Goal: Check status: Check status

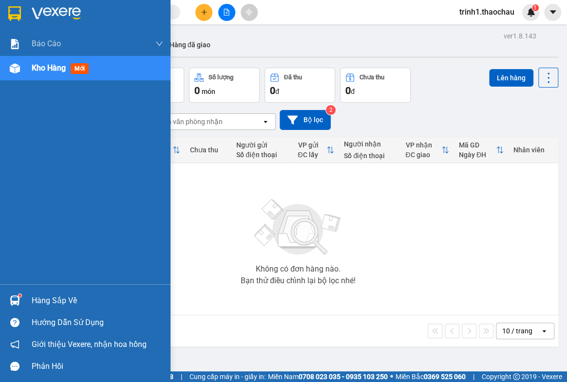
click at [57, 300] on div "Hàng sắp về" at bounding box center [97, 301] width 131 height 15
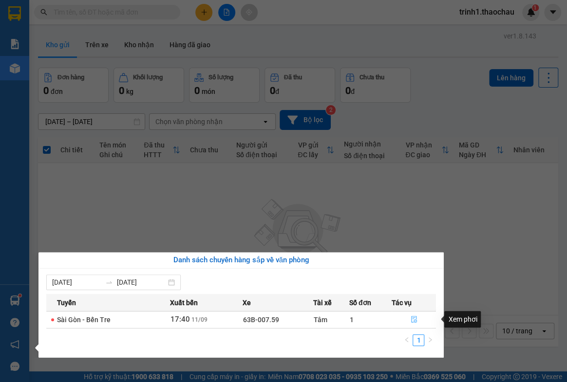
click at [413, 320] on icon "file-done" at bounding box center [413, 319] width 7 height 7
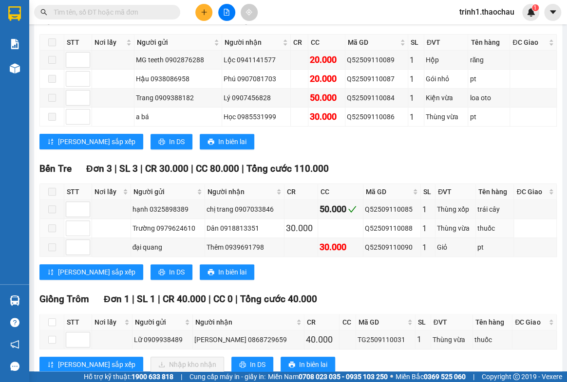
scroll to position [204, 0]
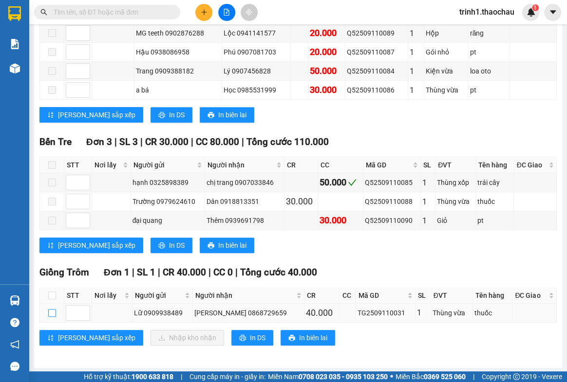
click at [54, 311] on input "checkbox" at bounding box center [52, 313] width 8 height 8
checkbox input "true"
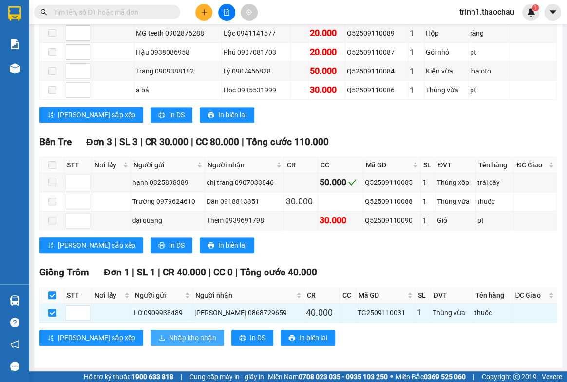
click at [169, 336] on span "Nhập kho nhận" at bounding box center [192, 338] width 47 height 11
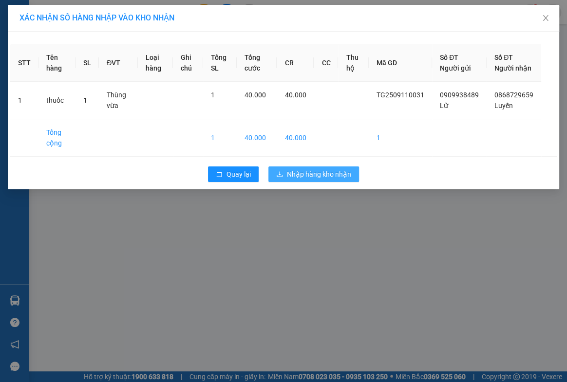
click at [315, 180] on span "Nhập hàng kho nhận" at bounding box center [319, 174] width 64 height 11
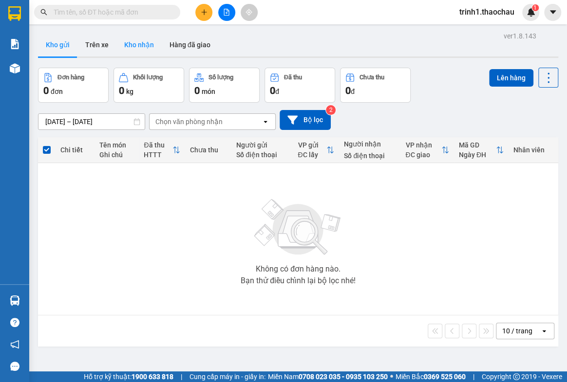
click at [135, 38] on button "Kho nhận" at bounding box center [138, 44] width 45 height 23
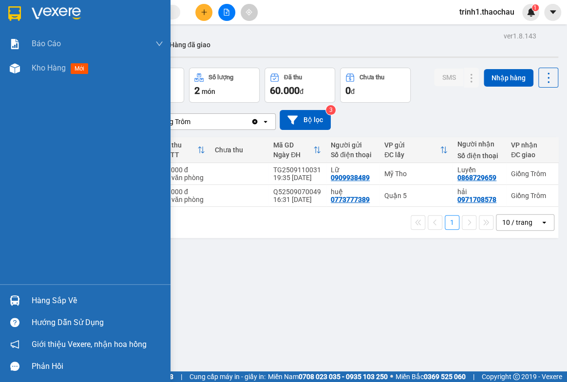
click at [37, 302] on div "Hàng sắp về" at bounding box center [97, 301] width 131 height 15
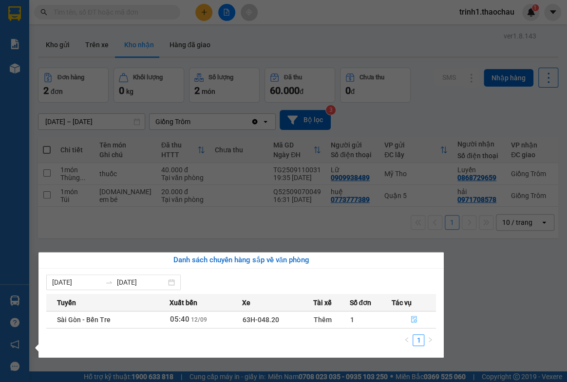
click at [411, 320] on icon "file-done" at bounding box center [413, 319] width 7 height 7
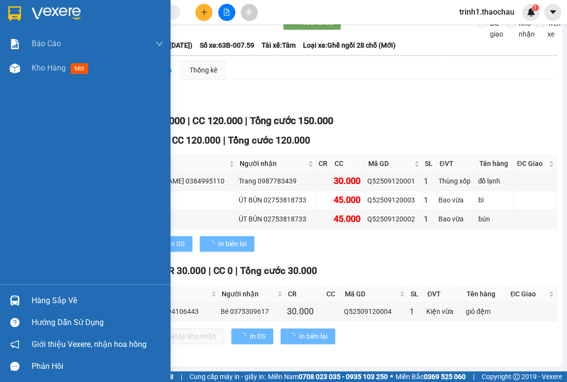
scroll to position [55, 0]
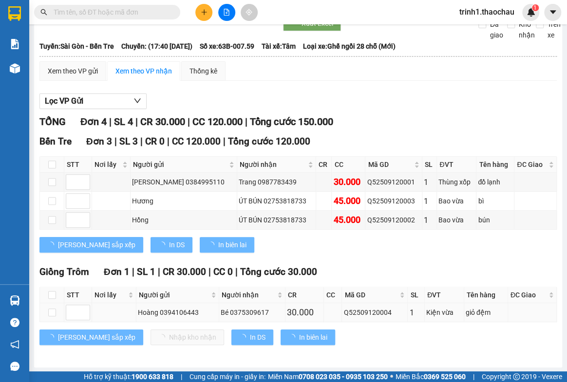
type input "[DATE]"
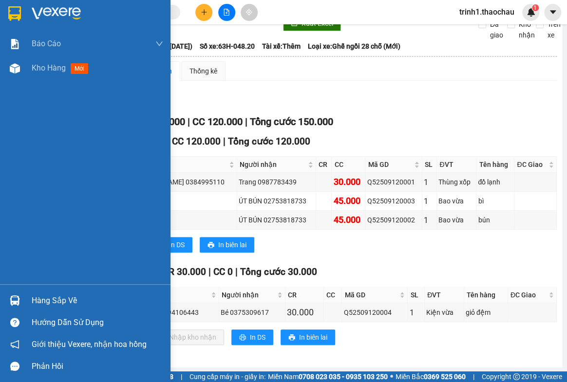
click at [36, 301] on div "Hàng sắp về" at bounding box center [97, 301] width 131 height 15
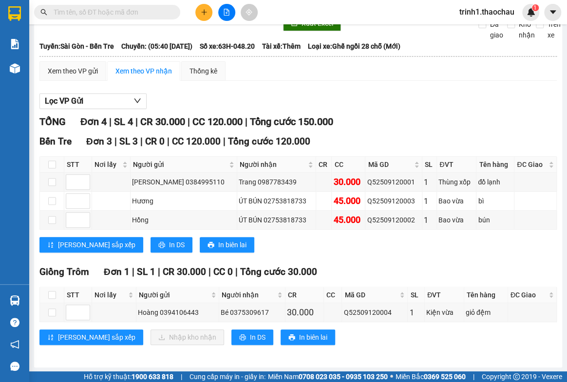
click at [447, 150] on section "Kết quả [PERSON_NAME] ( 0 ) Bộ lọc No Data trinh1.thaochau 1 [PERSON_NAME] [PER…" at bounding box center [283, 191] width 567 height 382
click at [222, 14] on button at bounding box center [226, 12] width 17 height 17
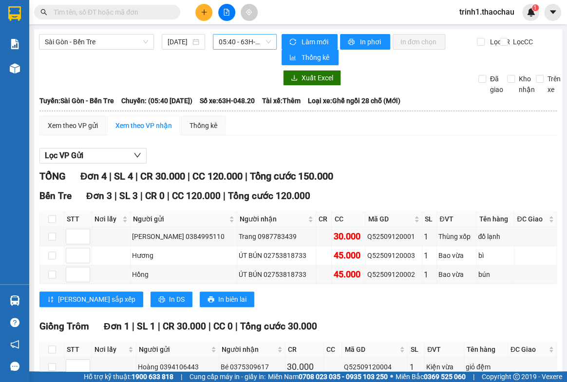
click at [248, 46] on span "05:40 - 63H-048.20" at bounding box center [245, 42] width 52 height 15
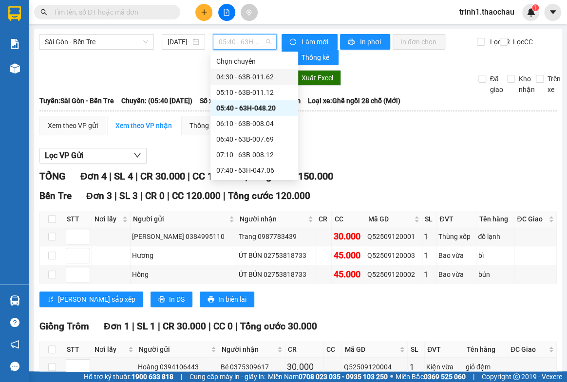
click at [247, 73] on div "04:30 - 63B-011.62" at bounding box center [254, 77] width 76 height 11
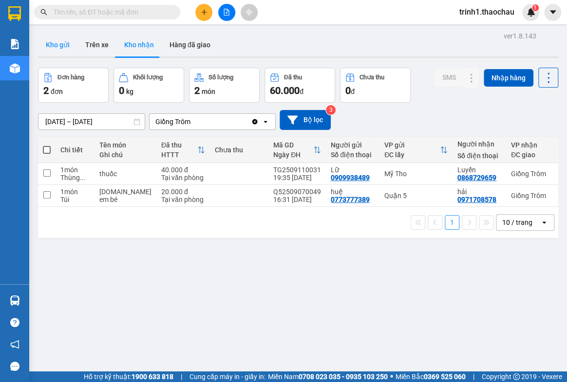
click at [62, 44] on button "Kho gửi" at bounding box center [57, 44] width 39 height 23
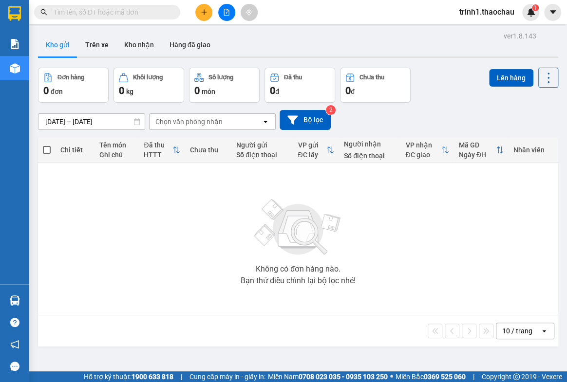
click at [231, 15] on button at bounding box center [226, 12] width 17 height 17
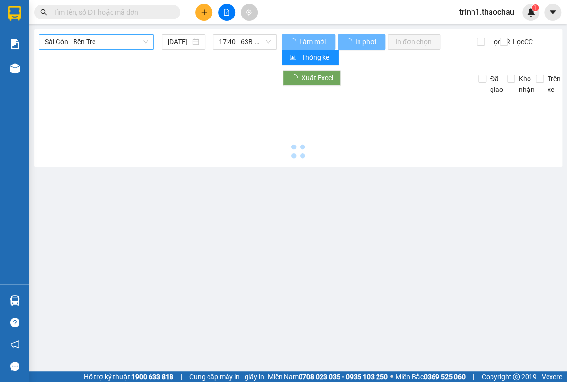
type input "[DATE]"
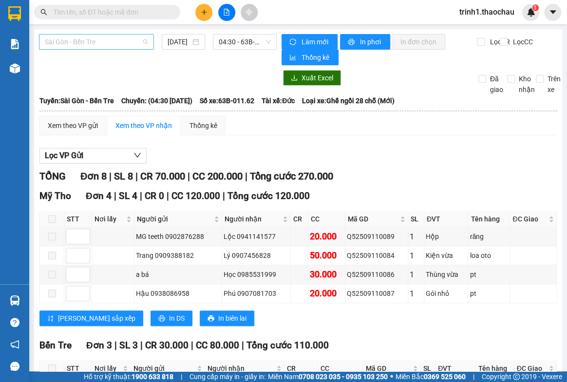
click at [86, 47] on span "Sài Gòn - Bến Tre" at bounding box center [96, 42] width 103 height 15
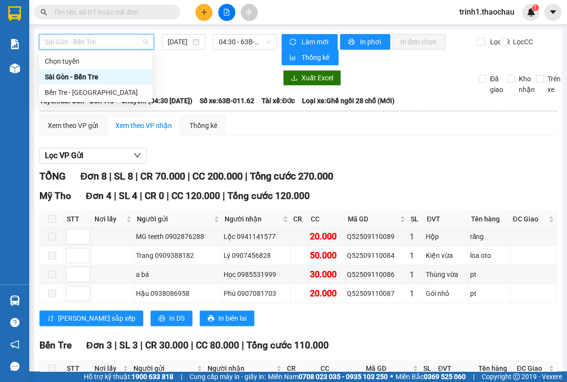
click at [72, 99] on div "Bến Tre - [GEOGRAPHIC_DATA]" at bounding box center [95, 93] width 113 height 16
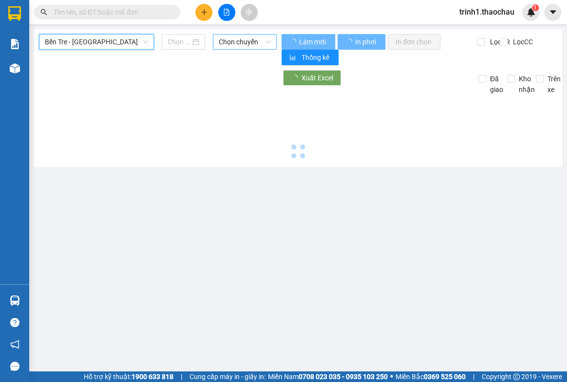
type input "[DATE]"
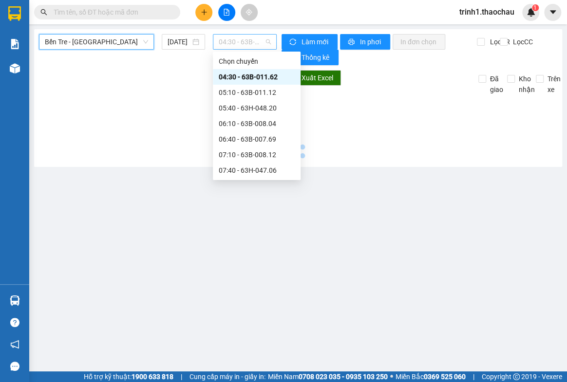
click at [220, 42] on span "04:30 - 63B-011.62" at bounding box center [245, 42] width 52 height 15
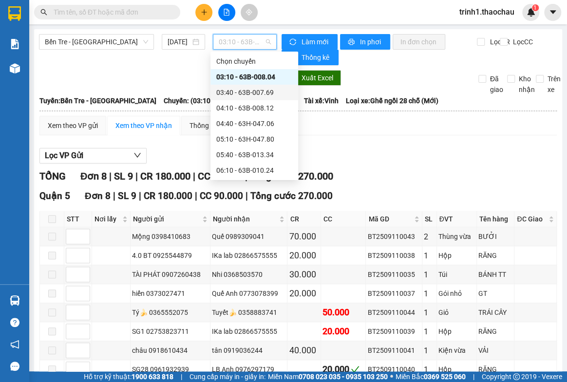
click at [237, 93] on div "03:40 - 63B-007.69" at bounding box center [254, 92] width 76 height 11
